Goal: Transaction & Acquisition: Obtain resource

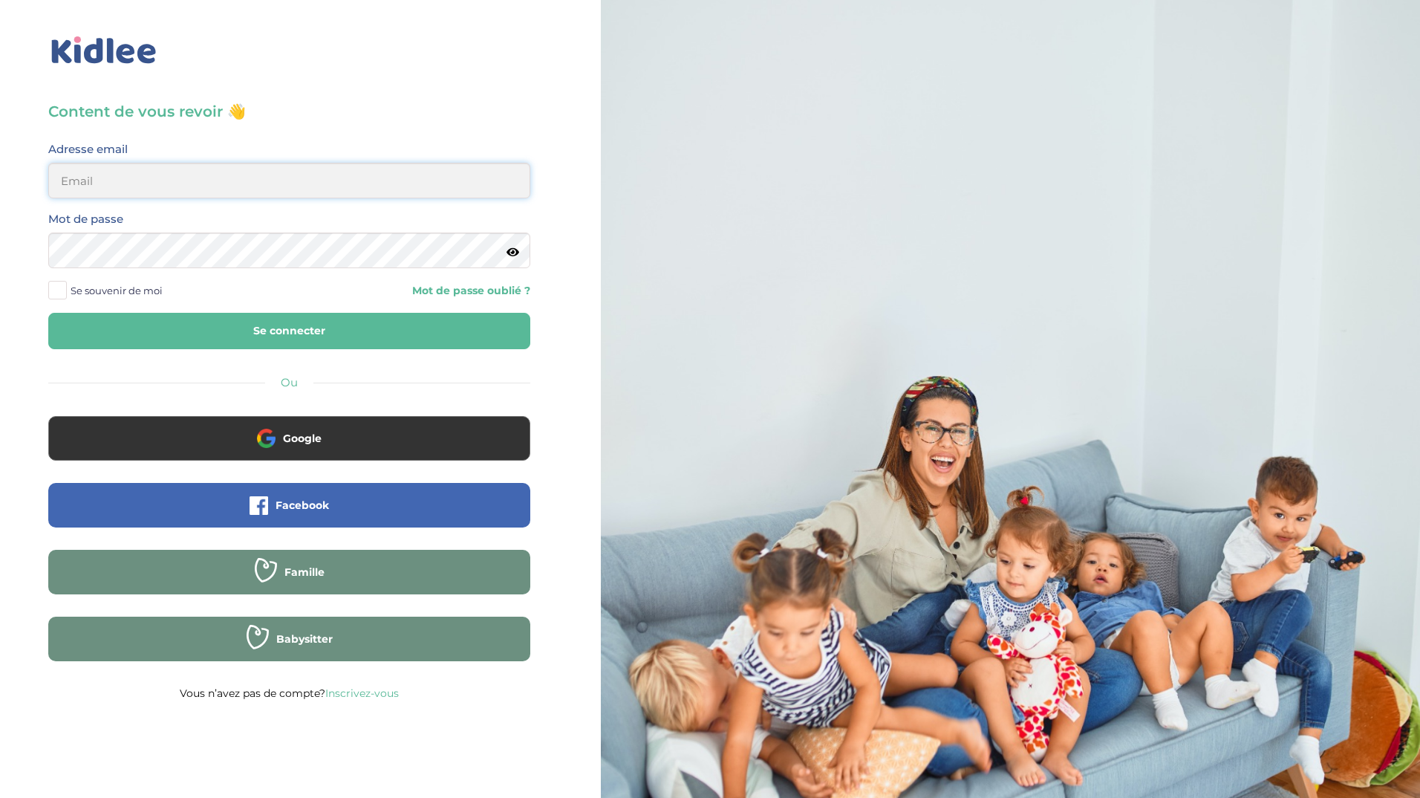
click at [387, 178] on input "email" at bounding box center [289, 181] width 482 height 36
type input "aurelie.kam@gmail.com"
click at [48, 313] on button "Se connecter" at bounding box center [289, 331] width 482 height 36
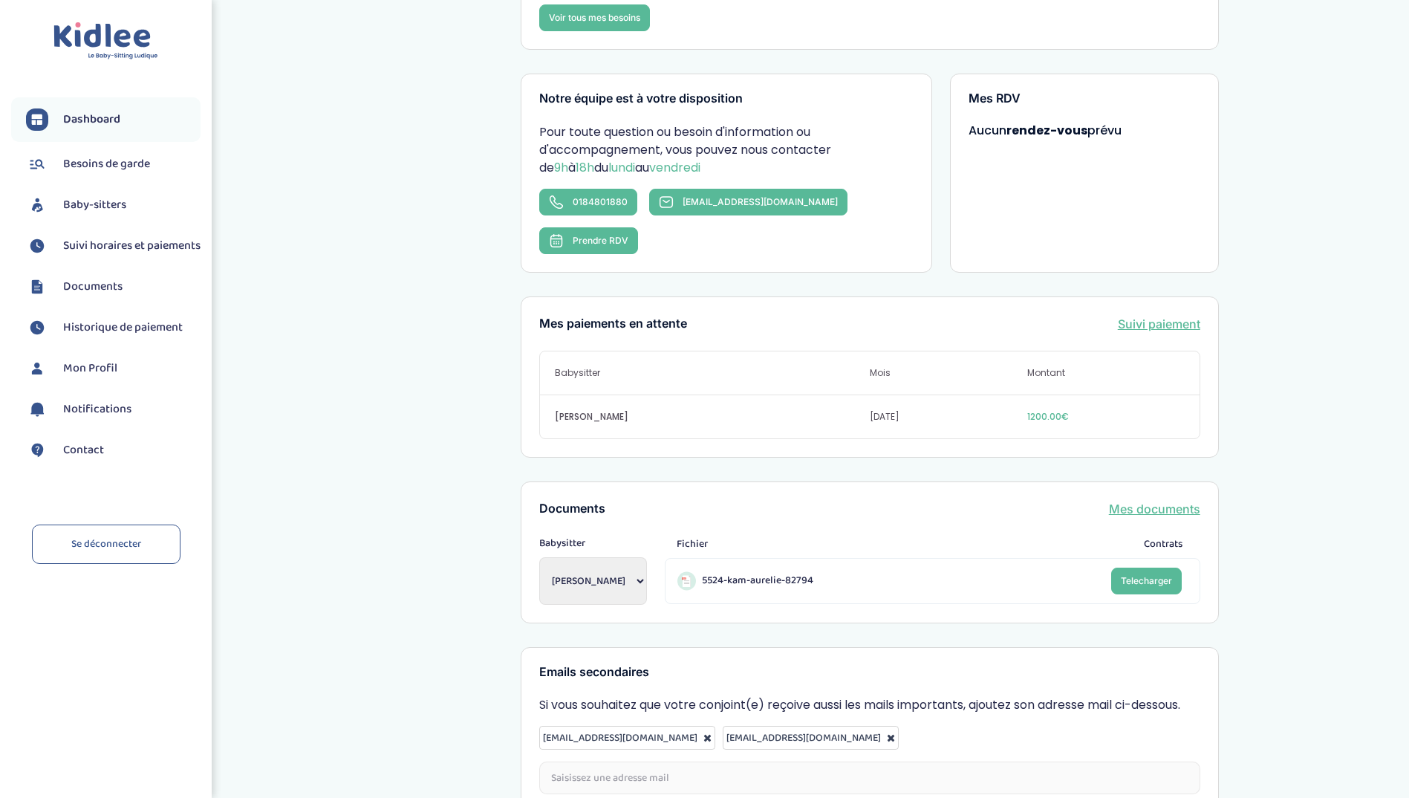
scroll to position [327, 0]
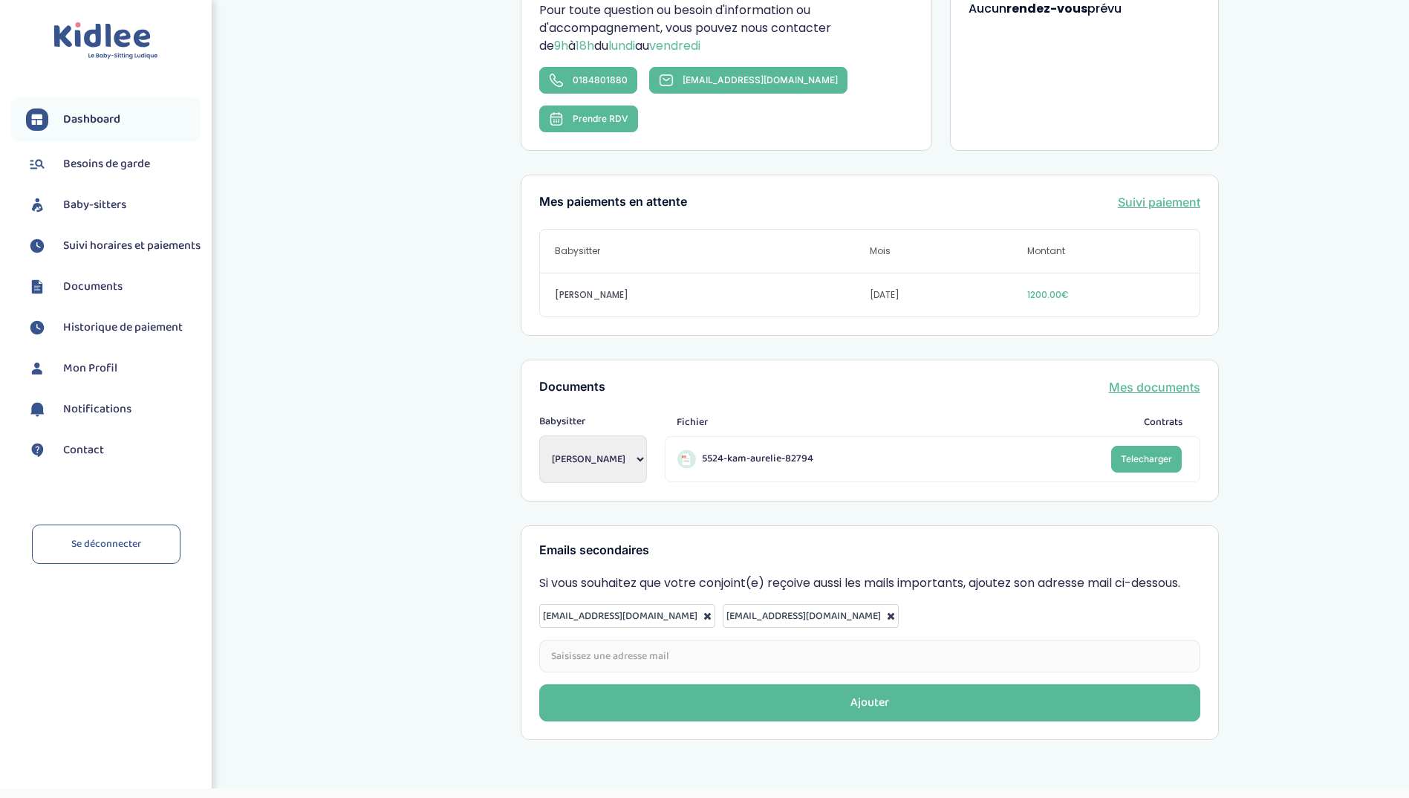
click at [123, 150] on li "Besoins de garde" at bounding box center [105, 164] width 189 height 37
click at [121, 155] on span "Besoins de garde" at bounding box center [106, 164] width 87 height 18
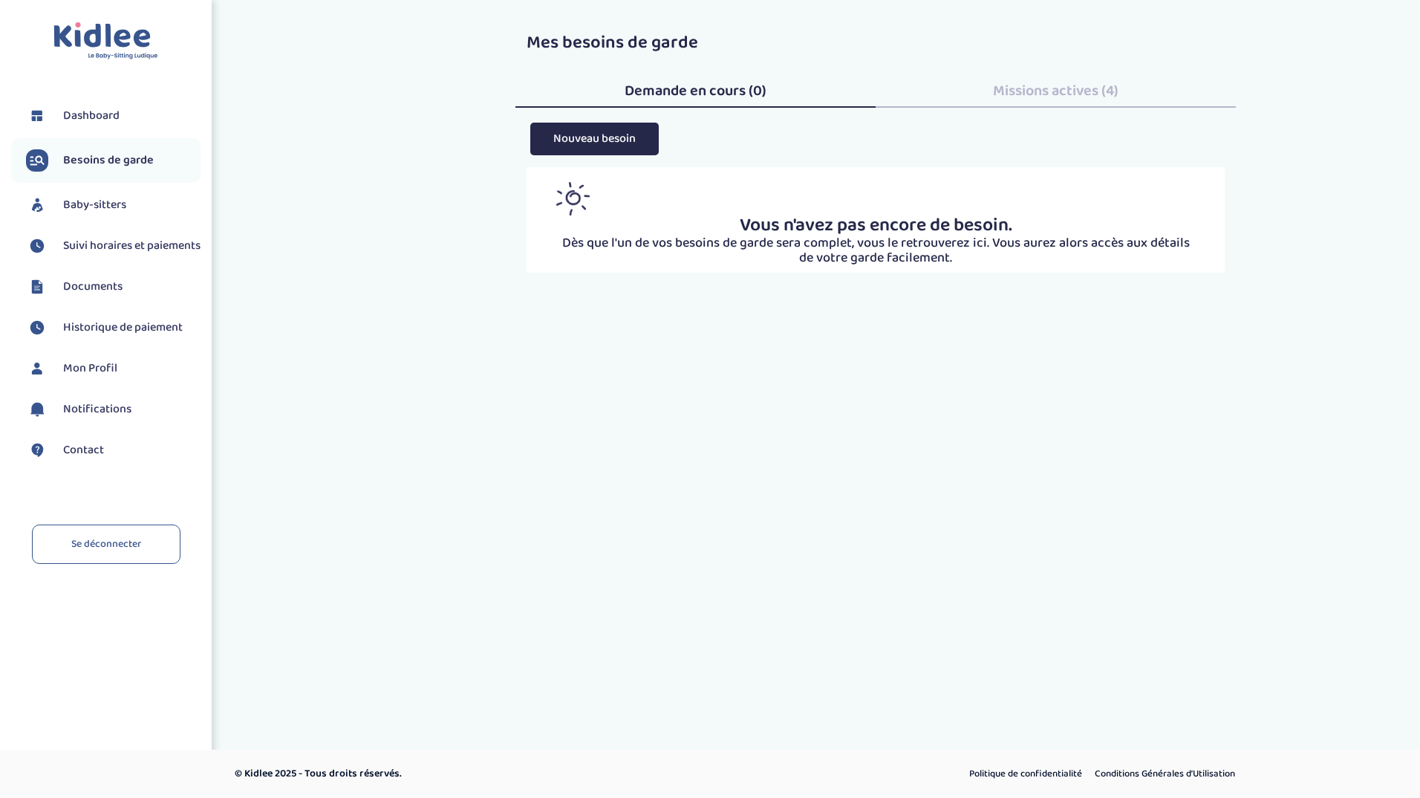
click at [100, 127] on li "Dashboard" at bounding box center [105, 115] width 189 height 37
click at [96, 117] on span "Dashboard" at bounding box center [91, 116] width 56 height 18
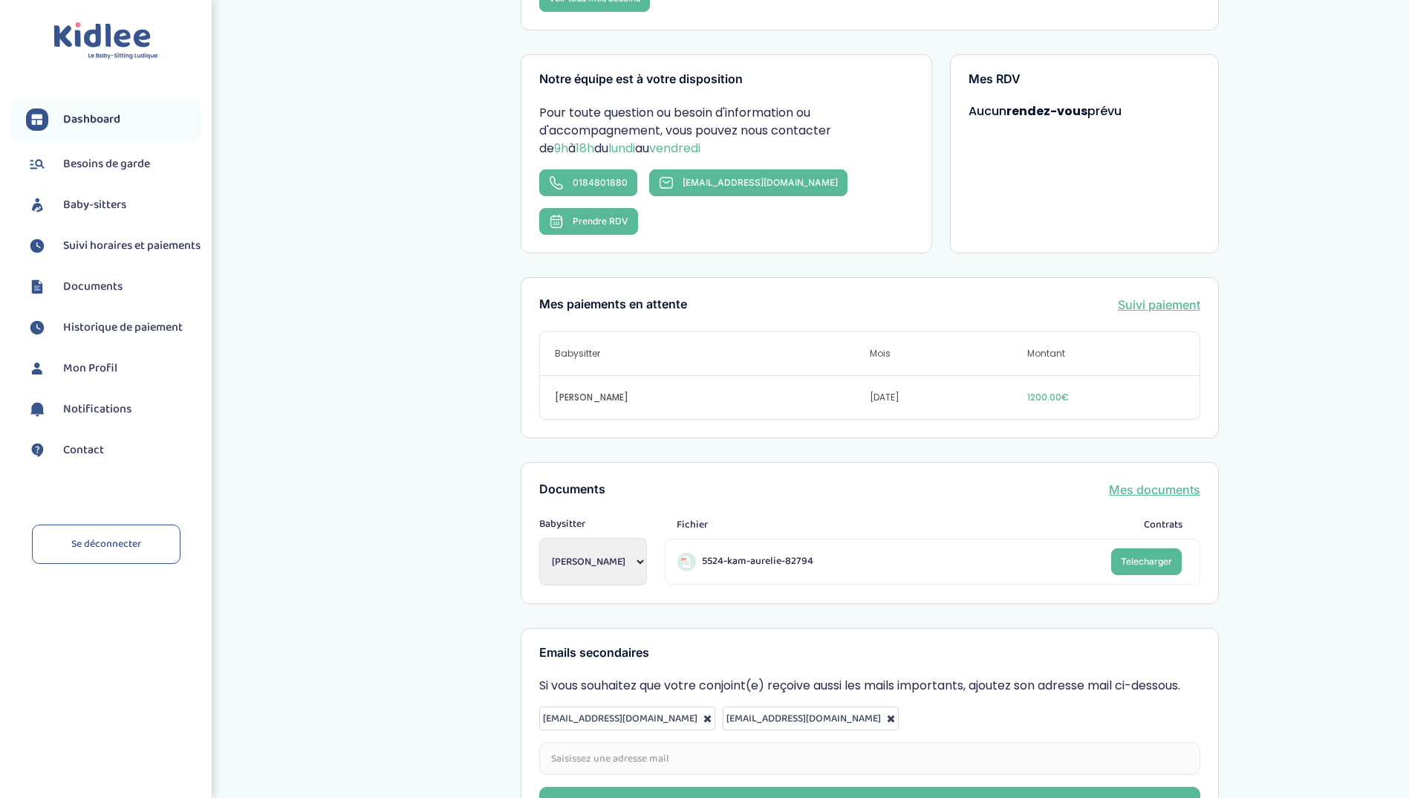
scroll to position [327, 0]
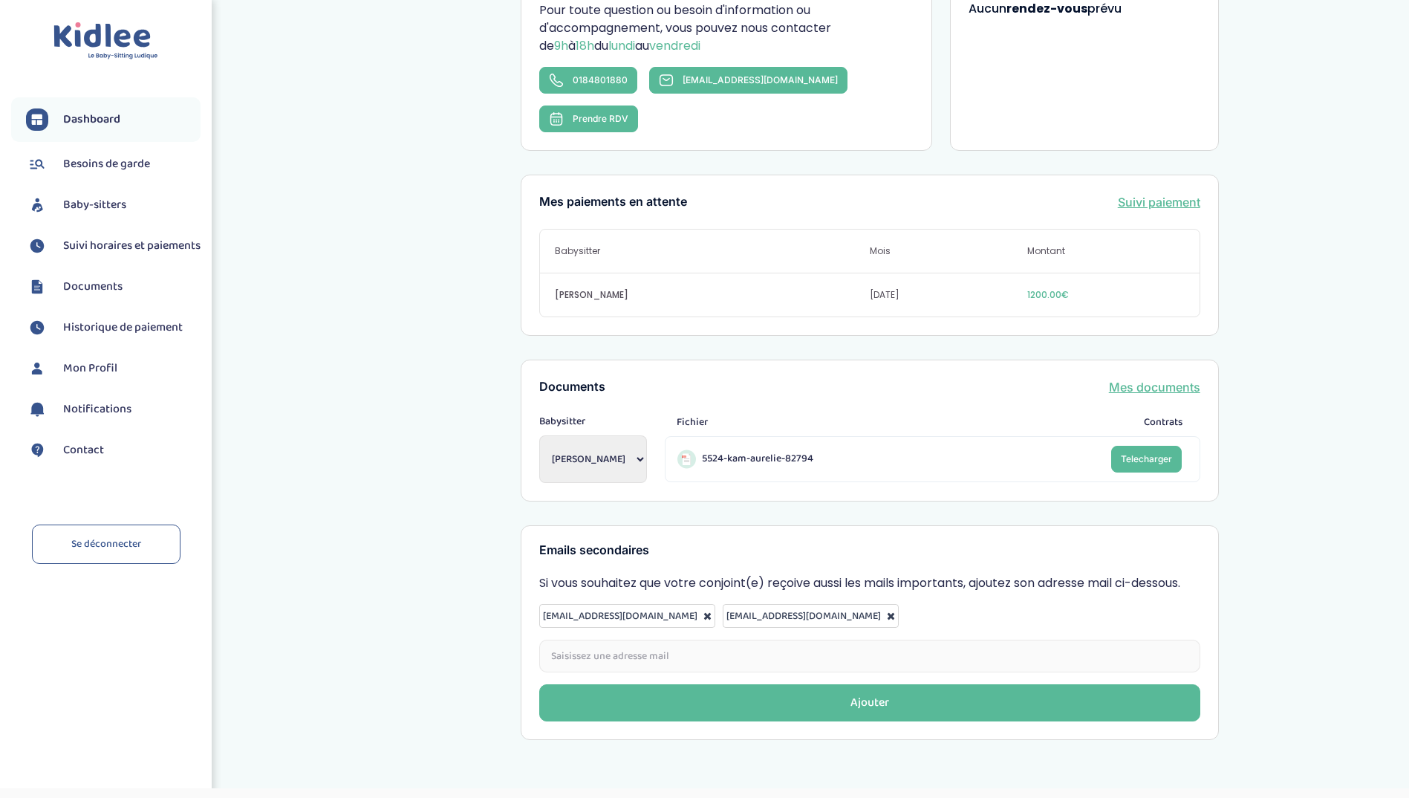
click at [114, 322] on ul "Dashboard Besoins de garde Baby-sitters Suivi horaires et paiements Documents H…" at bounding box center [105, 292] width 189 height 390
click at [112, 327] on li "Historique de paiement" at bounding box center [105, 327] width 189 height 37
click at [111, 335] on span "Historique de paiement" at bounding box center [123, 328] width 120 height 18
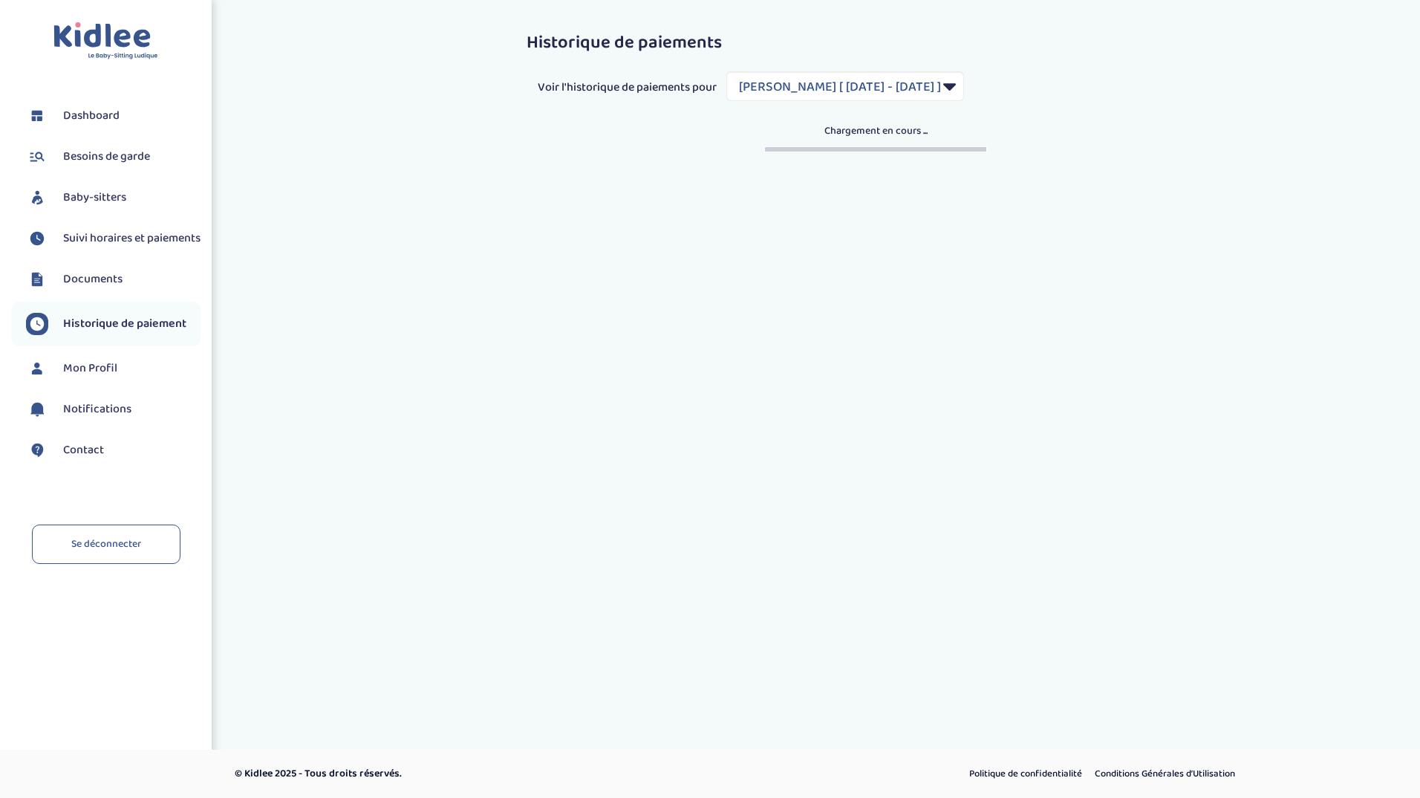
select select "1248"
click at [102, 288] on span "Documents" at bounding box center [92, 279] width 59 height 18
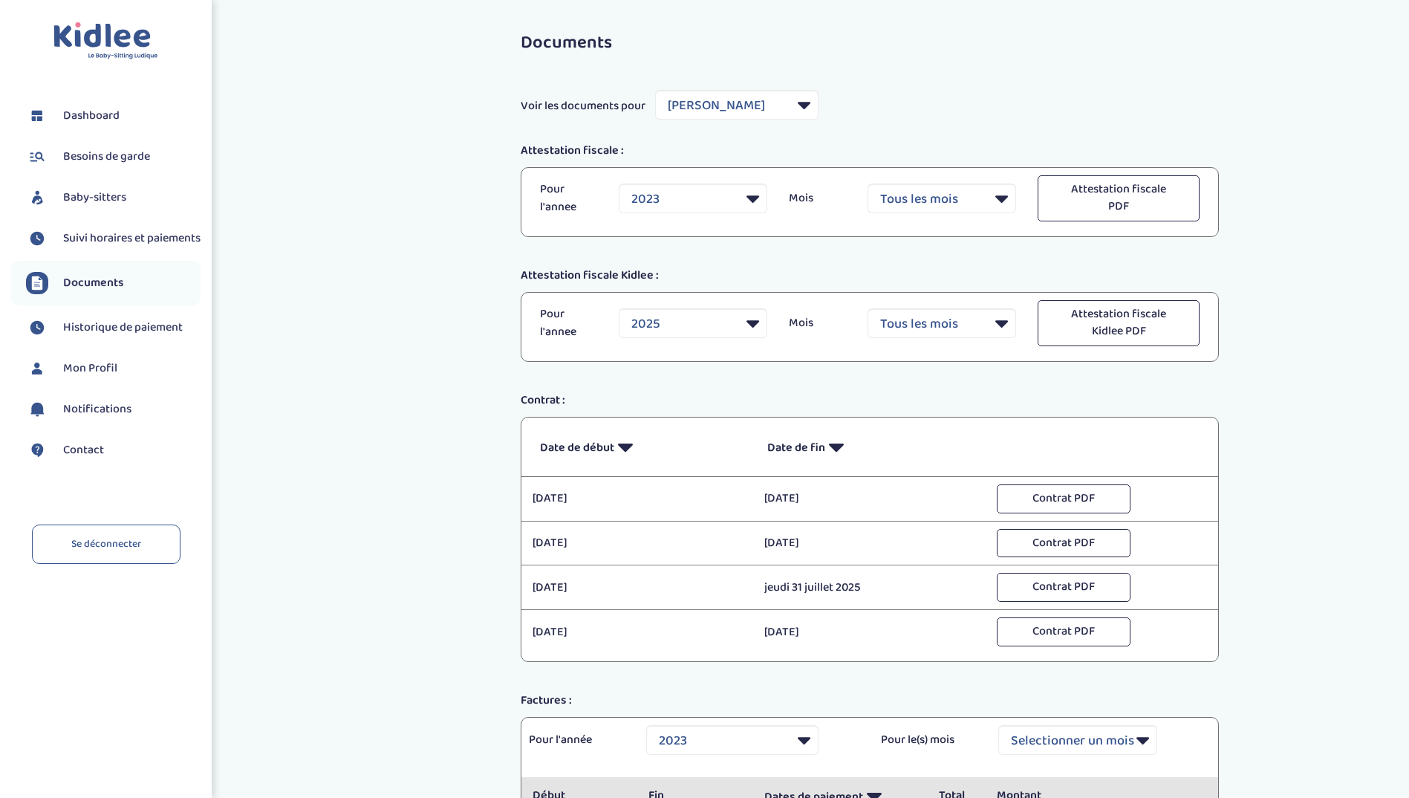
select select "18519"
click at [1001, 484] on button "Contrat PDF" at bounding box center [1064, 498] width 134 height 29
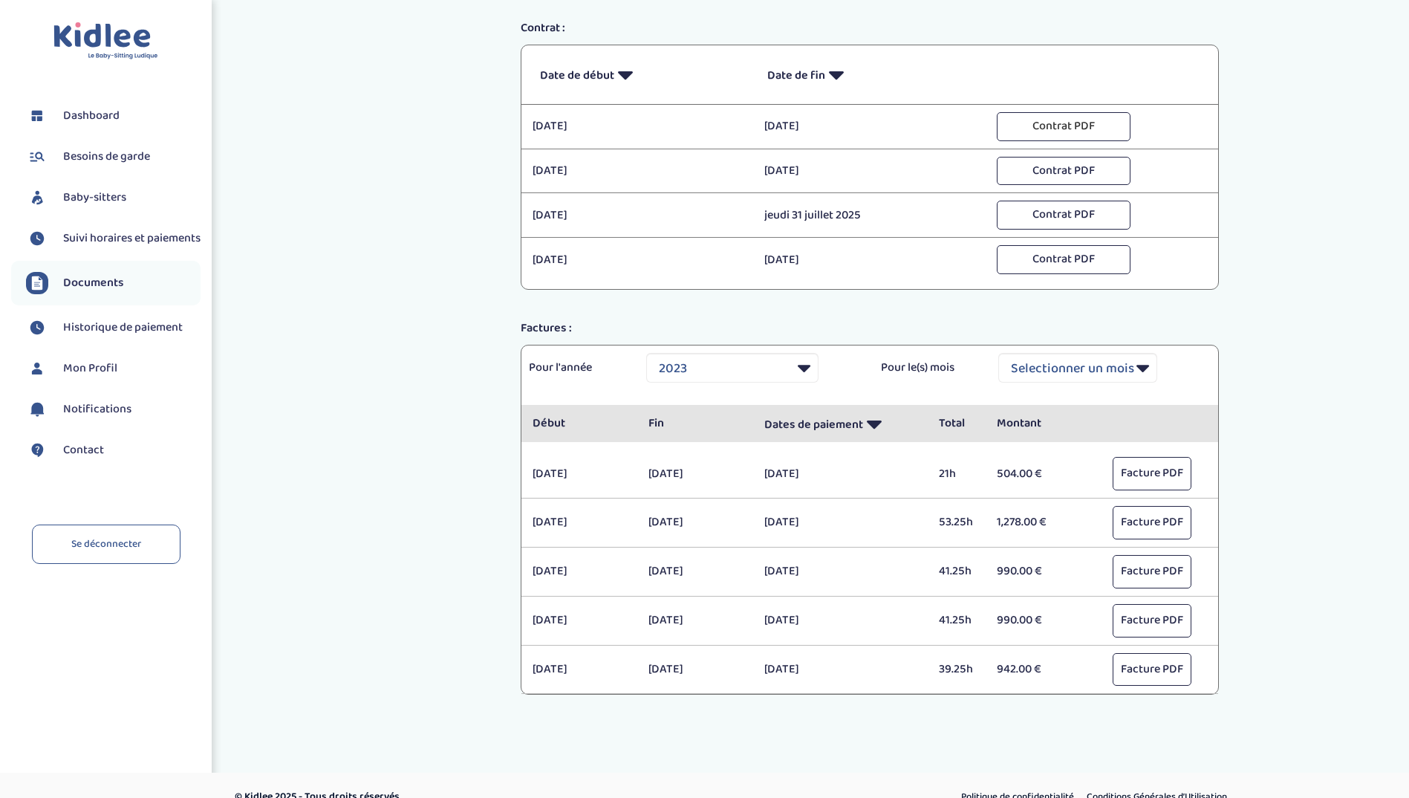
scroll to position [373, 0]
click at [1150, 478] on button "Facture PDF" at bounding box center [1152, 472] width 79 height 33
click at [995, 302] on div "Documents Voir les documents pour Filtrer par Baby-sitter [PERSON_NAME] Attesta…" at bounding box center [869, 191] width 743 height 1085
click at [803, 371] on select "Selectionner une année 2021 2021 2021 2021 2021 2021 2021 2021 2021 2021 2021 2…" at bounding box center [732, 367] width 172 height 30
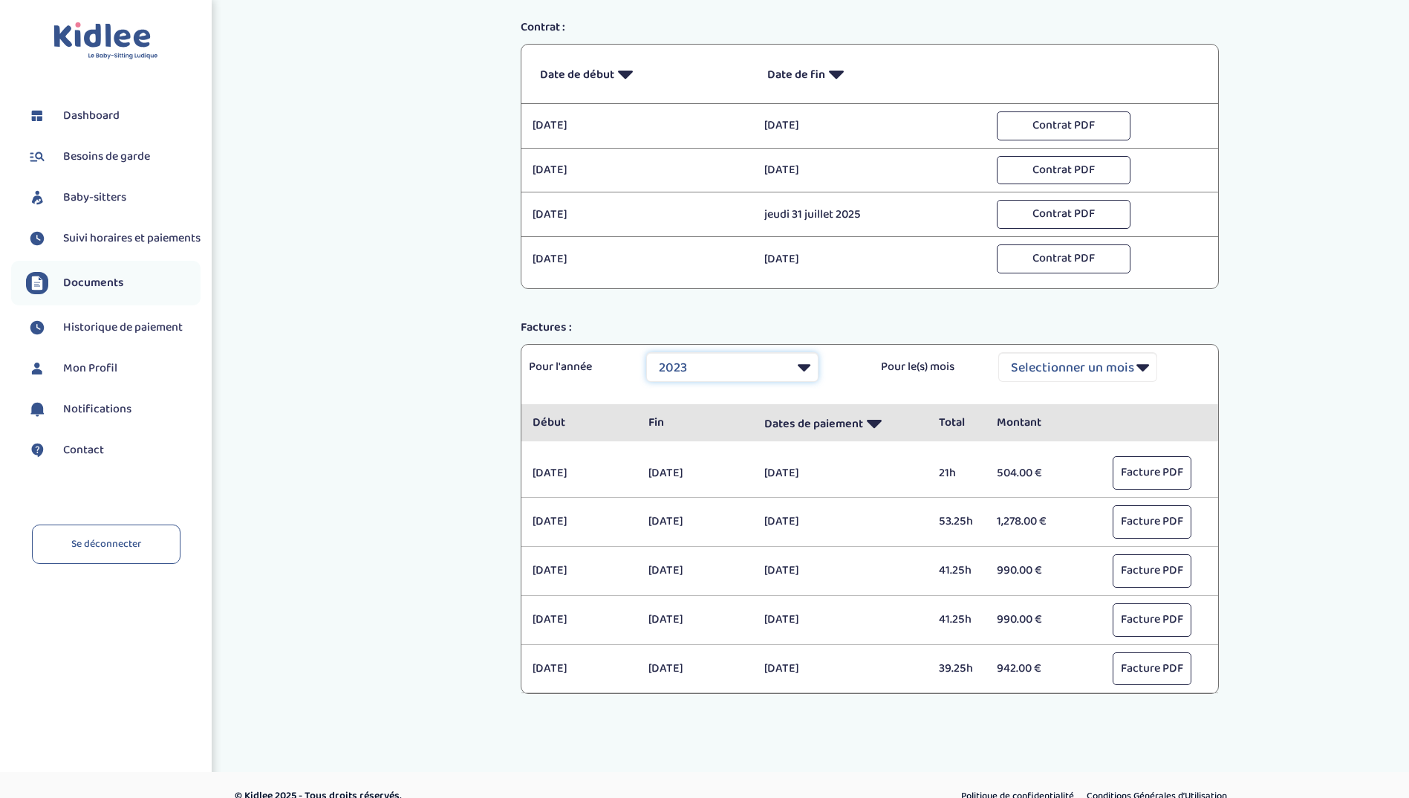
click at [803, 371] on select "Selectionner une année 2021 2021 2021 2021 2021 2021 2021 2021 2021 2021 2021 2…" at bounding box center [732, 367] width 172 height 30
select select "2025"
click at [646, 352] on select "Selectionner une année 2021 2021 2021 2021 2021 2021 2021 2021 2021 2021 2021 2…" at bounding box center [732, 367] width 172 height 30
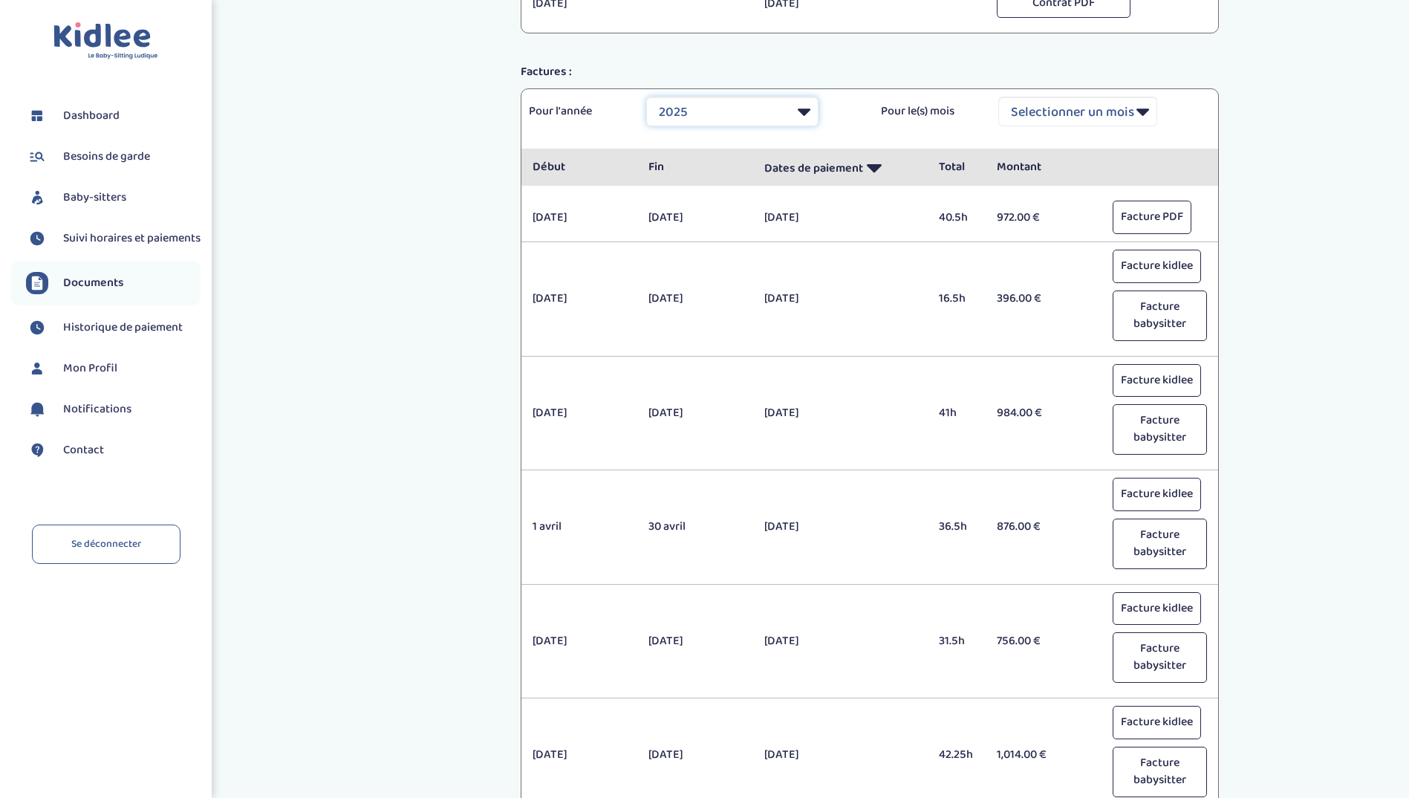
scroll to position [992, 0]
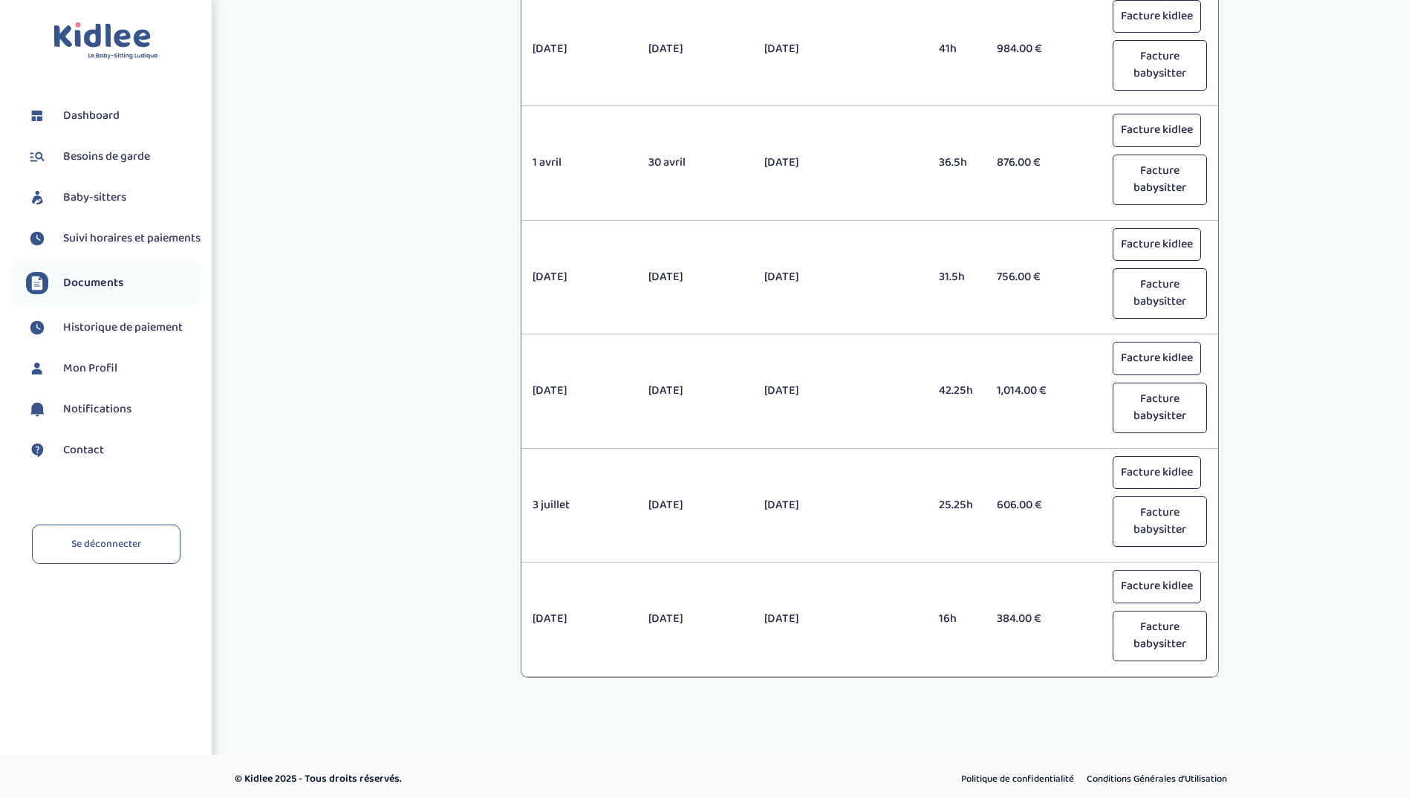
drag, startPoint x: 955, startPoint y: 624, endPoint x: 967, endPoint y: 622, distance: 12.8
click at [967, 622] on p "16h" at bounding box center [957, 619] width 36 height 18
click at [1143, 634] on button "Facture babysitter" at bounding box center [1160, 636] width 94 height 51
click at [1160, 586] on button "Facture kidlee" at bounding box center [1157, 586] width 88 height 33
